Goal: Use online tool/utility: Use online tool/utility

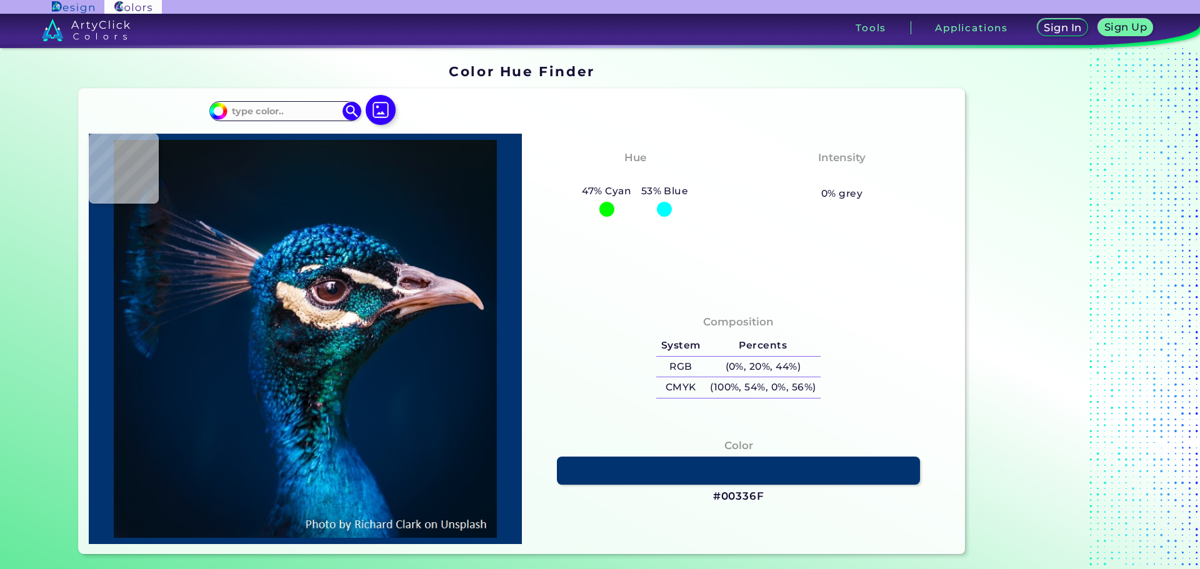
type input "#001832"
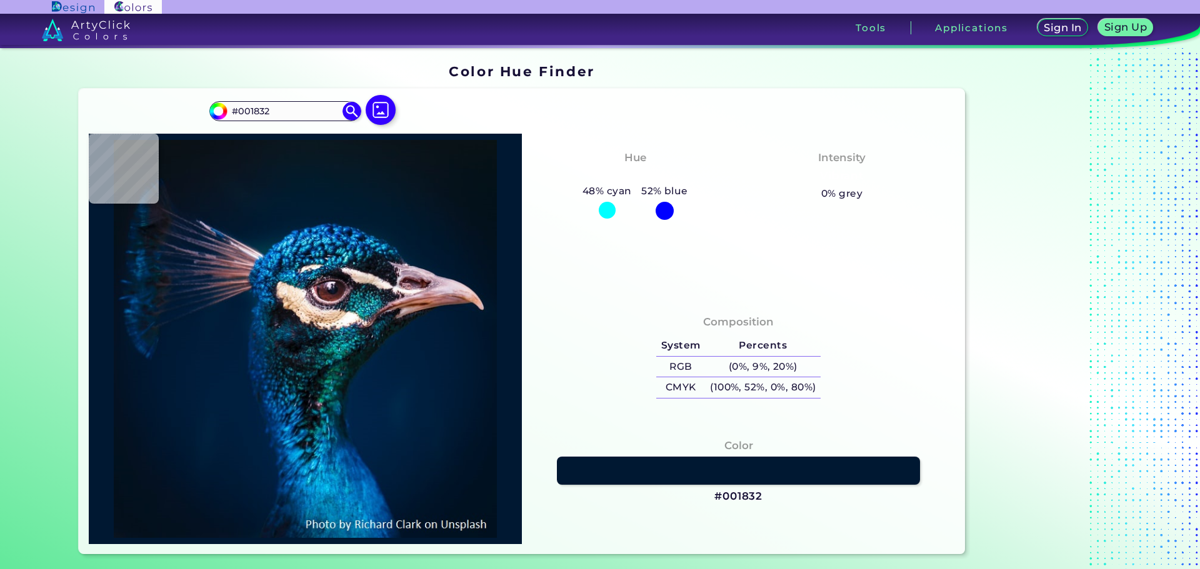
type input "#001934"
type input "#001a35"
type input "#001A35"
type input "#001b38"
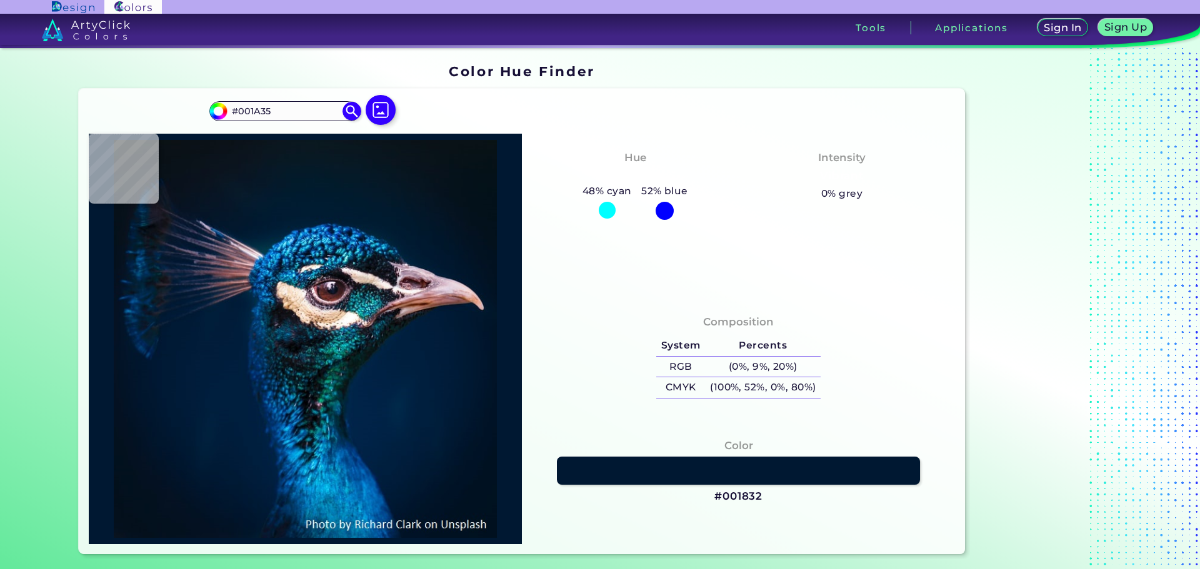
type input "#001B38"
type input "#011c39"
type input "#011C39"
type input "#021b3a"
type input "#021B3A"
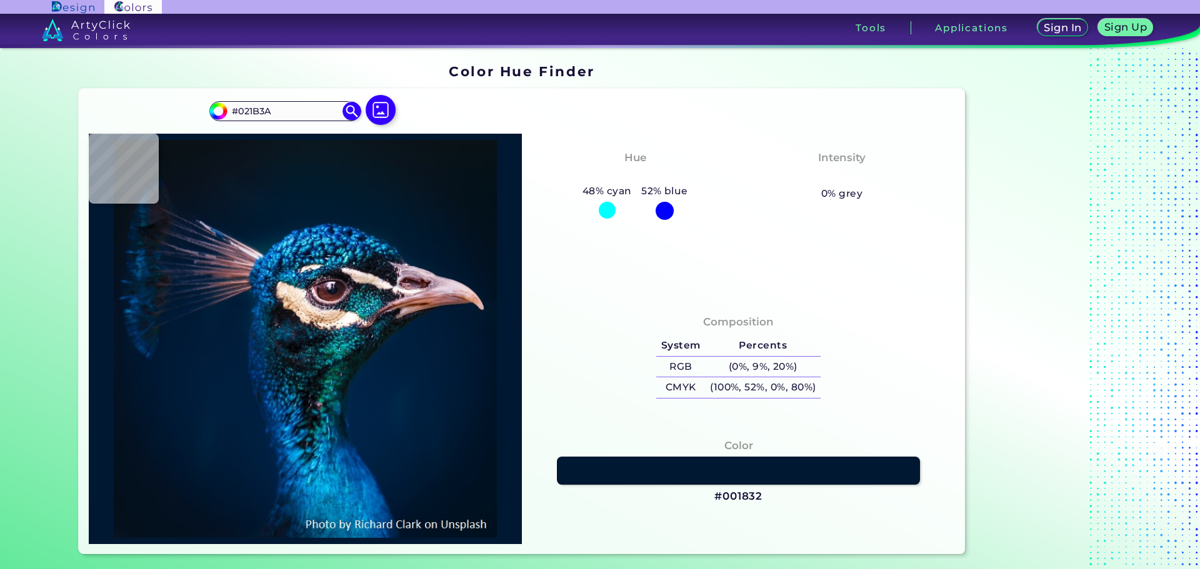
type input "#011c39"
type input "#011C39"
type input "#001d3b"
type input "#001D3B"
type input "#013b6b"
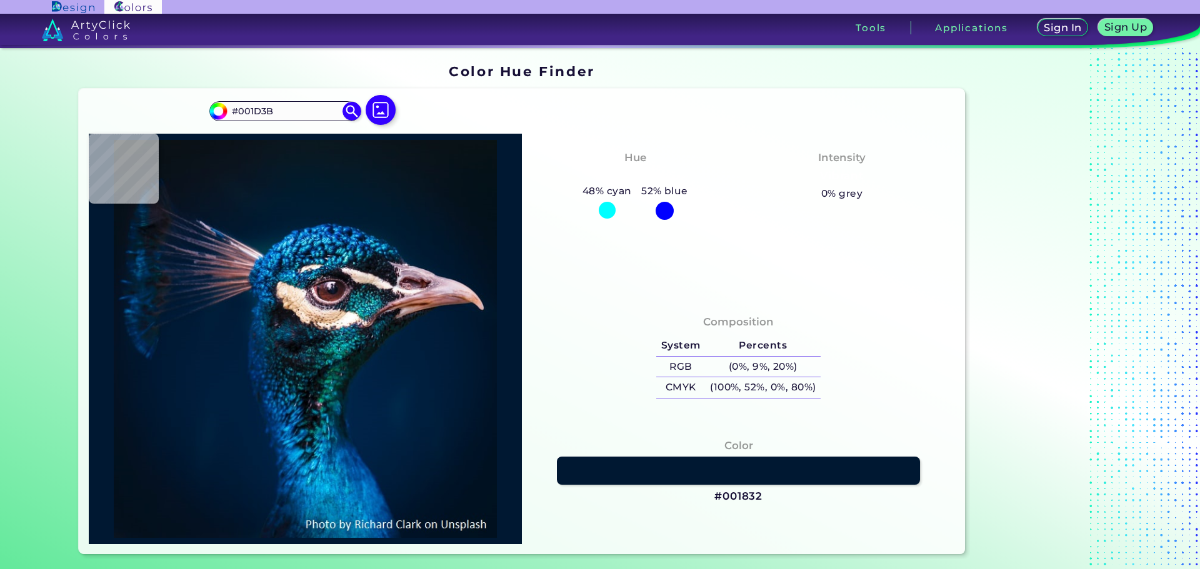
type input "#013B6B"
type input "#022b47"
type input "#022B47"
type input "#0d2630"
type input "#0D2630"
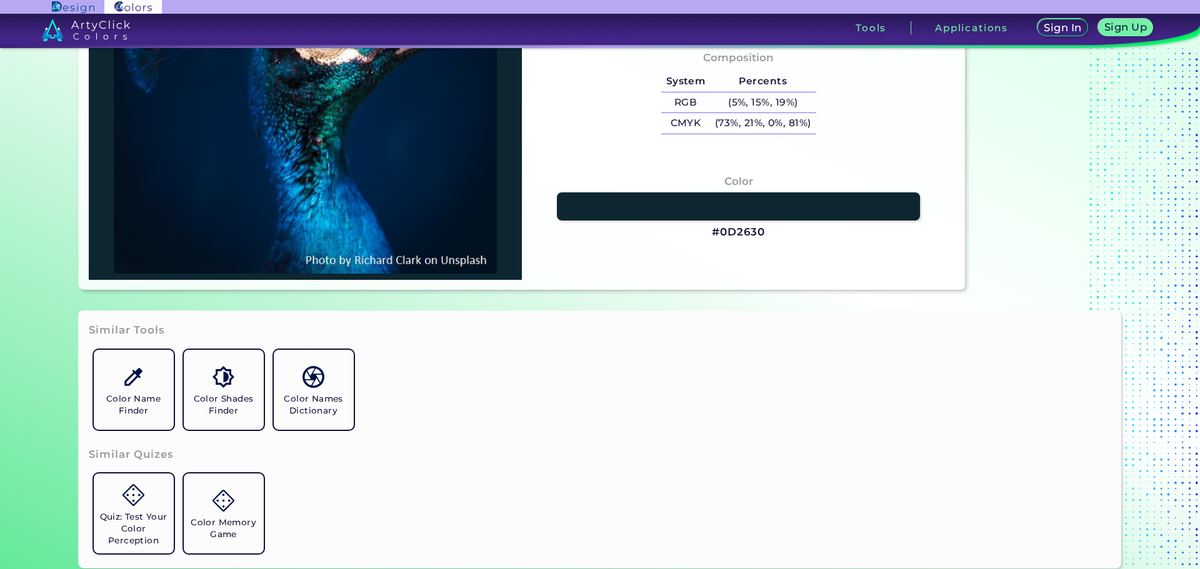
scroll to position [313, 0]
